Goal: Information Seeking & Learning: Learn about a topic

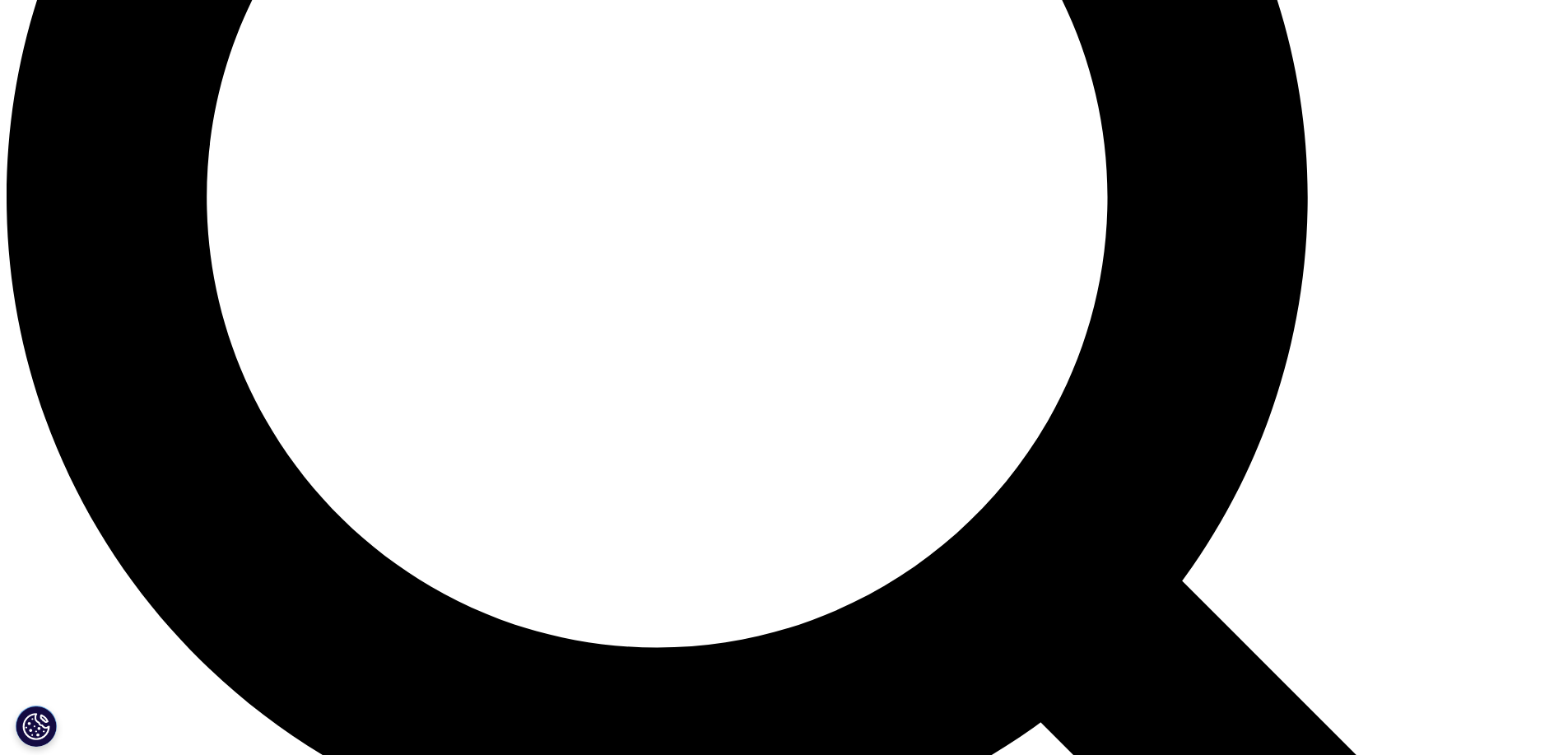
scroll to position [2038, 0]
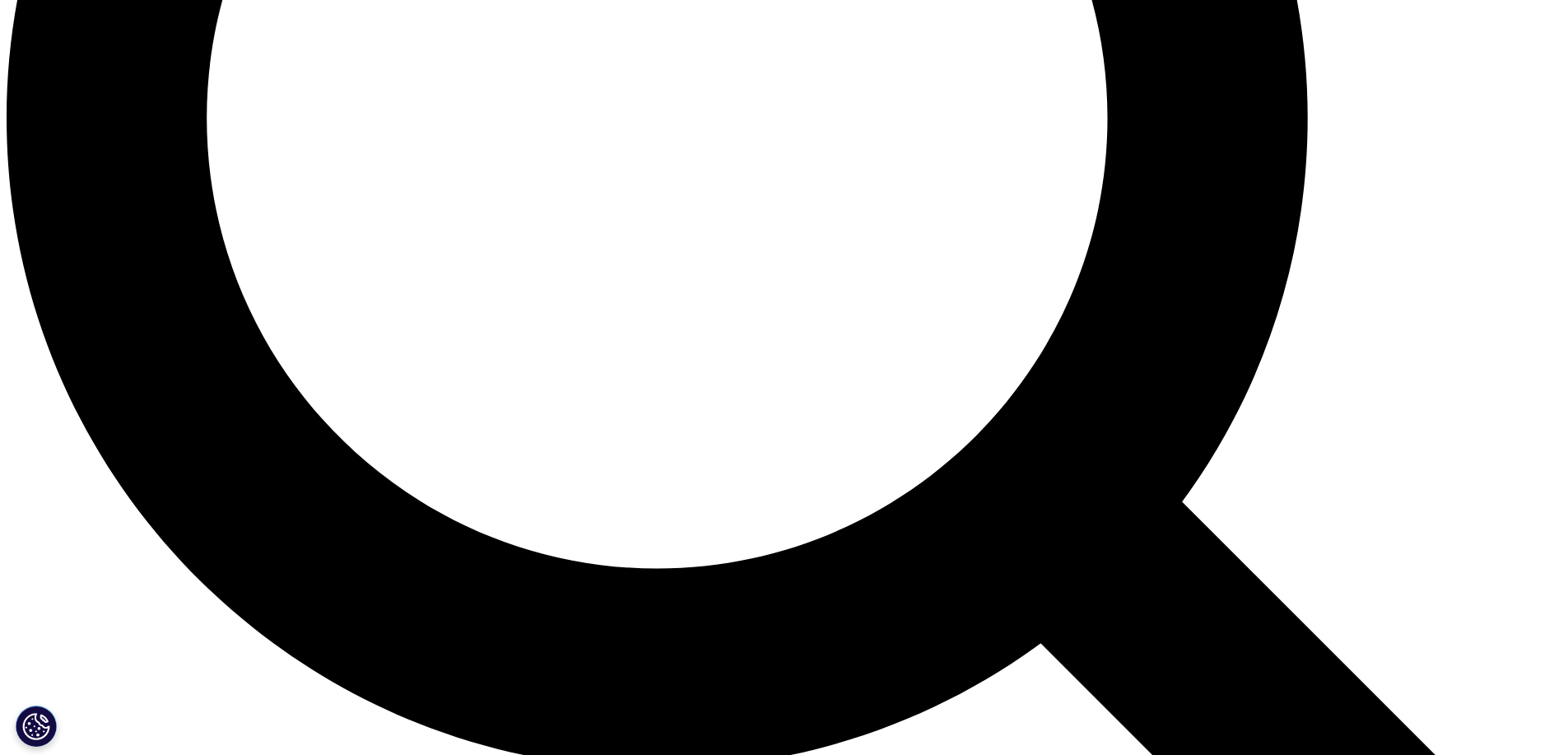
scroll to position [2116, 0]
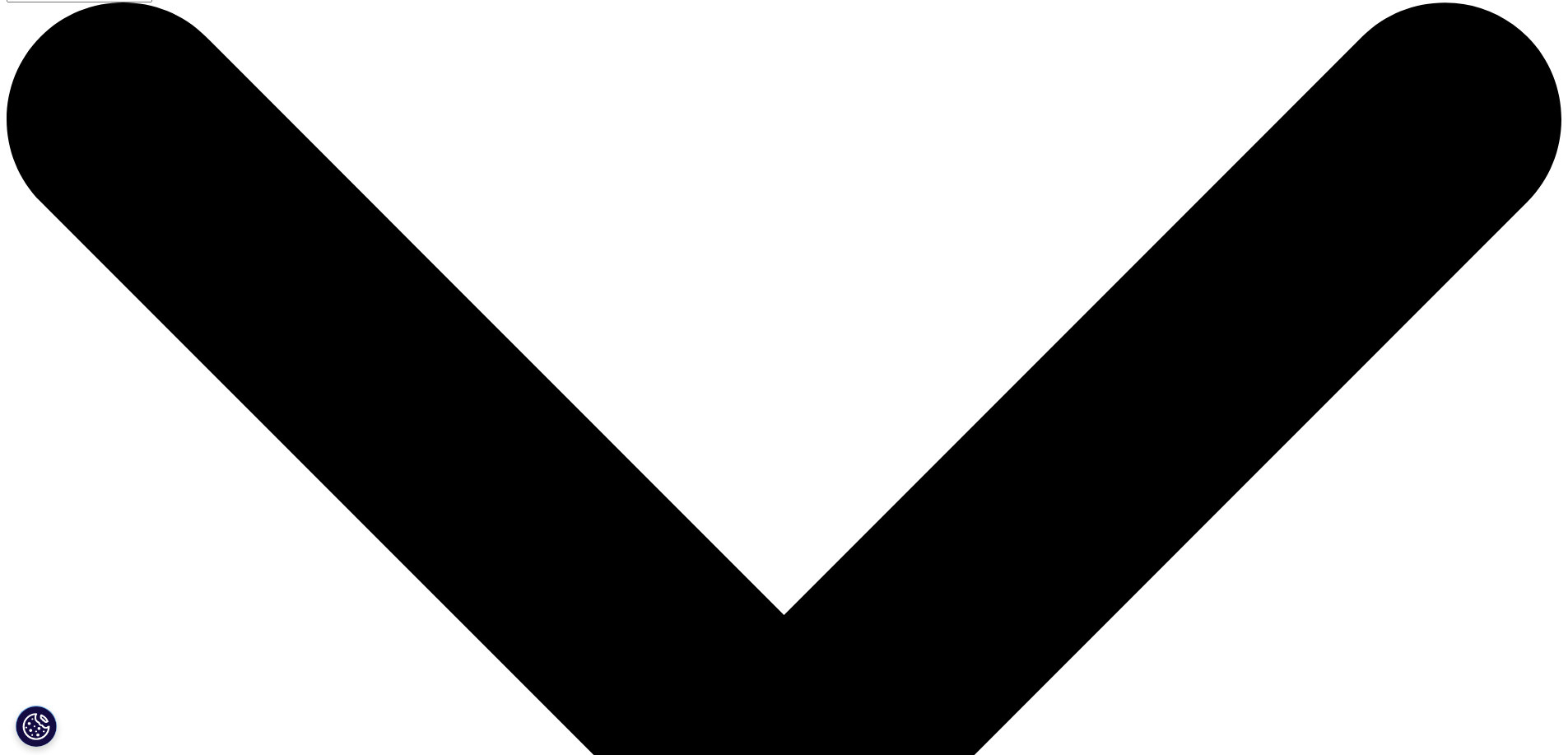
scroll to position [0, 0]
